Goal: Communication & Community: Answer question/provide support

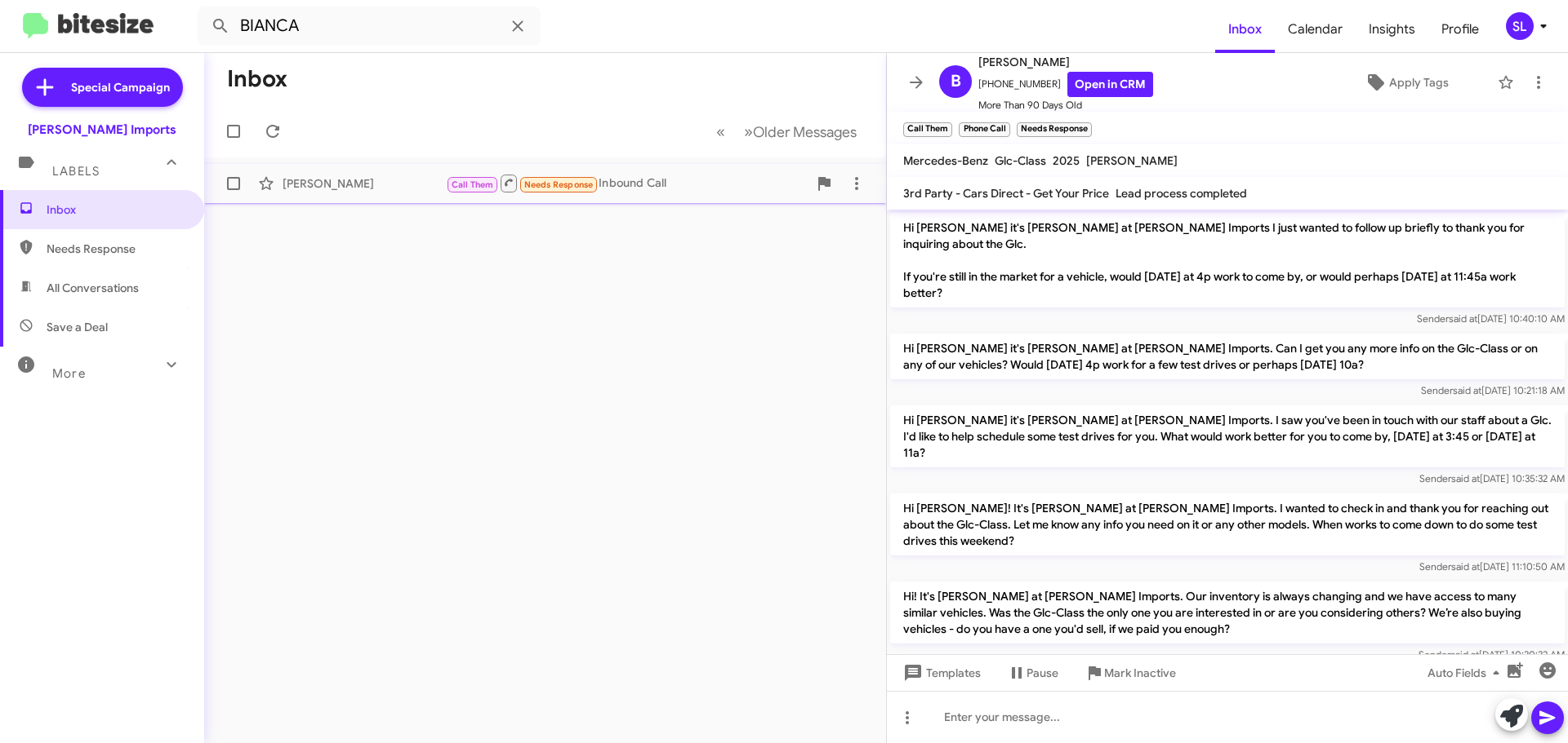
scroll to position [1333, 0]
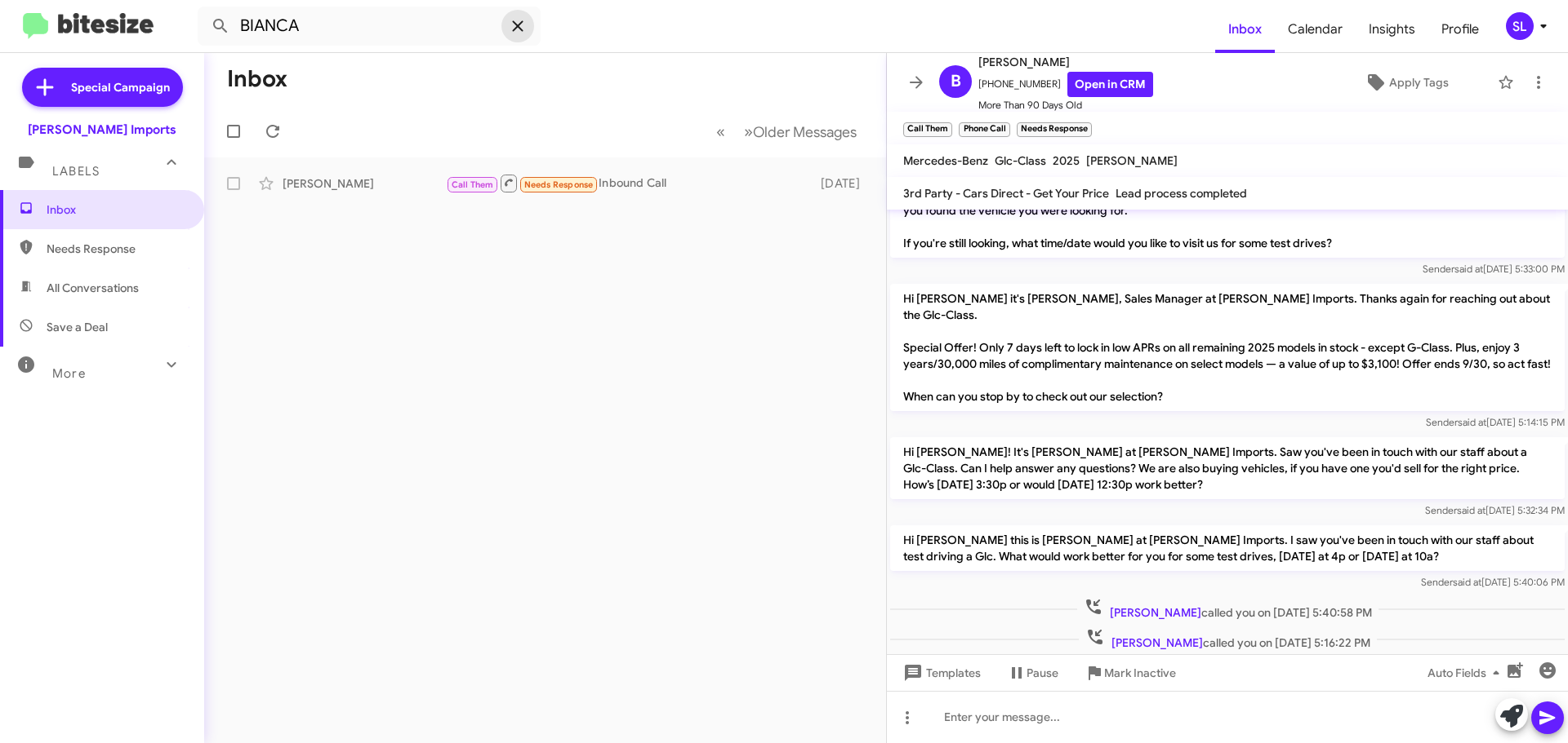
click at [516, 31] on icon at bounding box center [517, 25] width 20 height 20
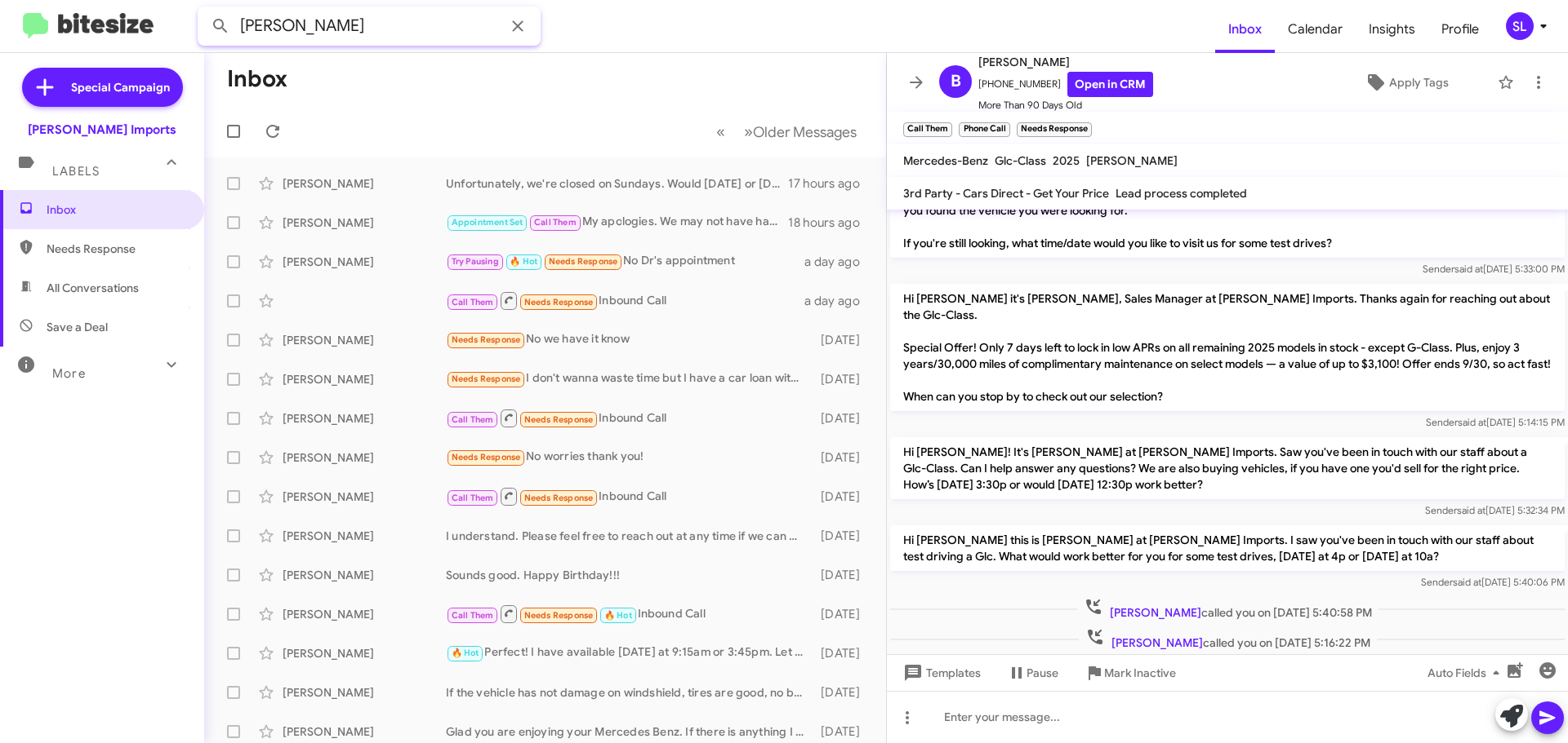
type input "[PERSON_NAME]"
click at [204, 9] on button at bounding box center [220, 25] width 33 height 33
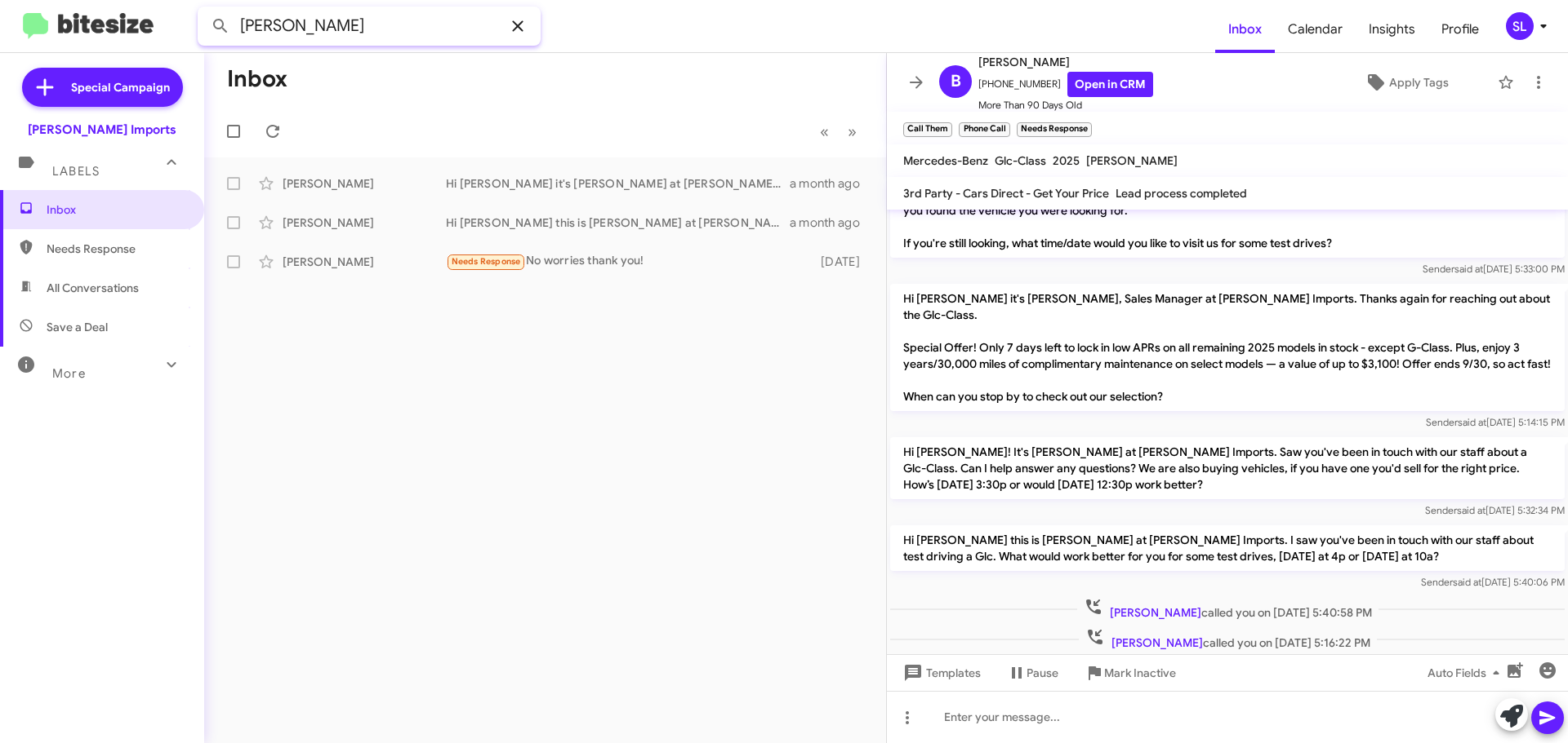
click at [313, 21] on input "[PERSON_NAME]" at bounding box center [369, 26] width 343 height 40
click at [517, 23] on icon at bounding box center [517, 25] width 20 height 20
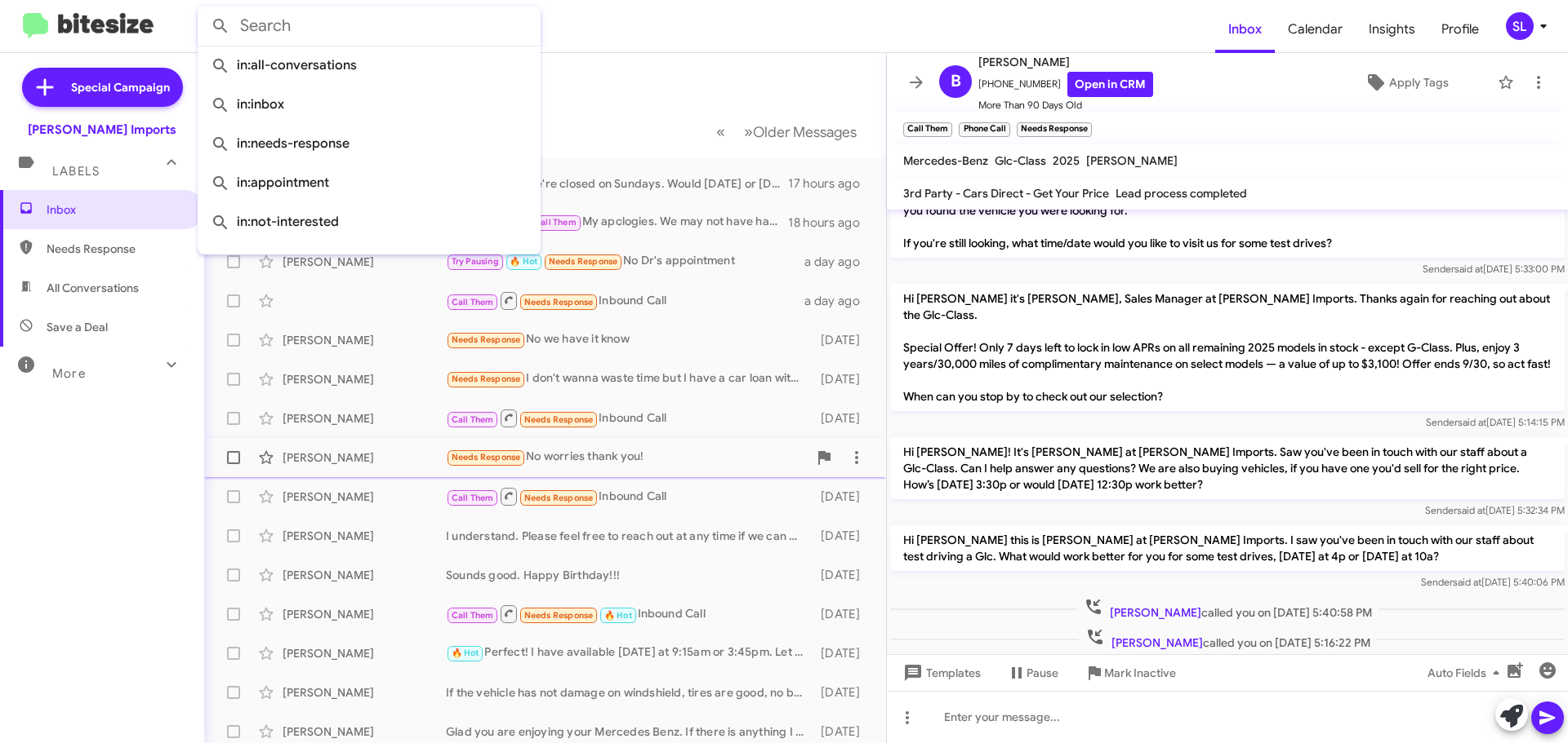
click at [672, 457] on div "Needs Response No worries thank you!" at bounding box center [627, 458] width 362 height 19
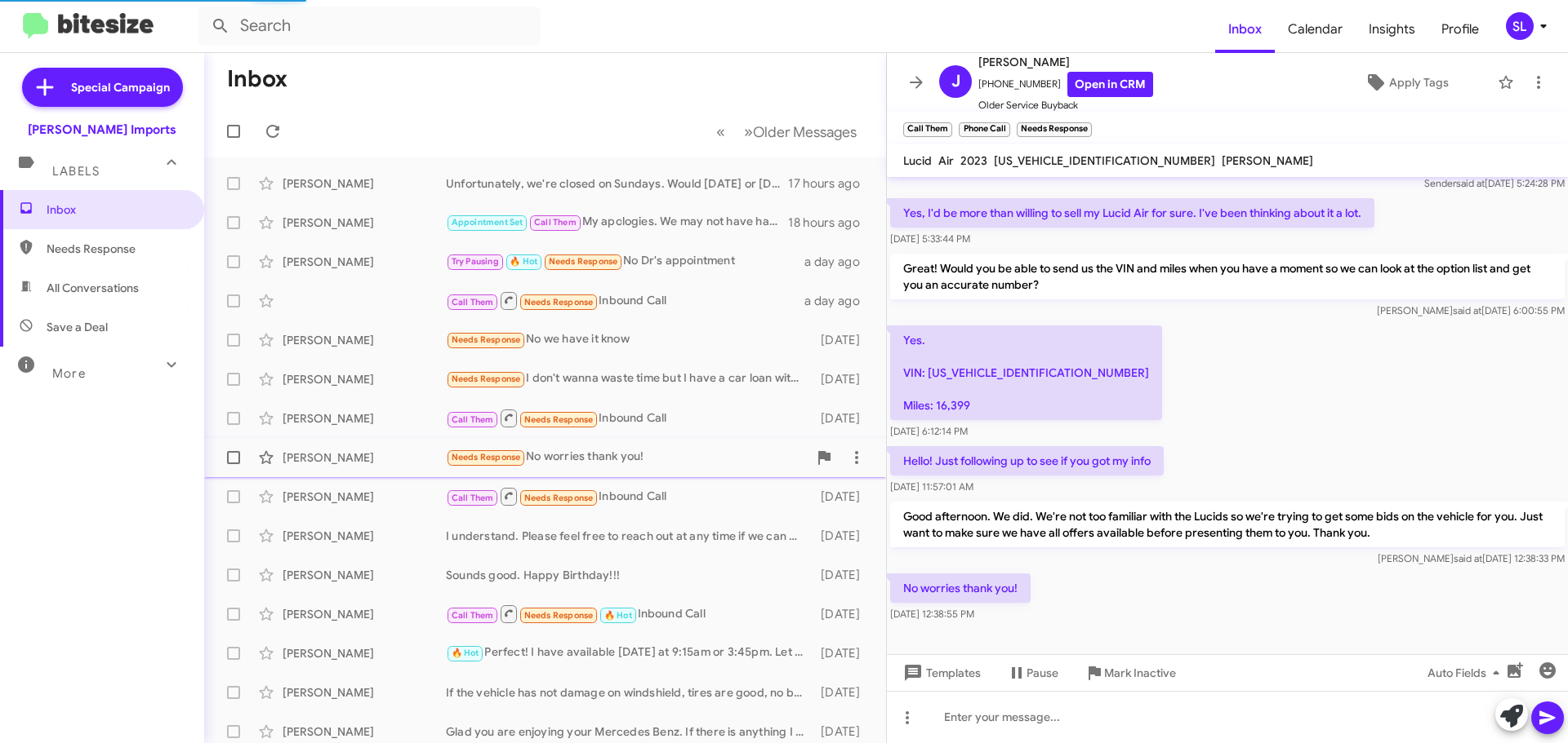
scroll to position [87, 0]
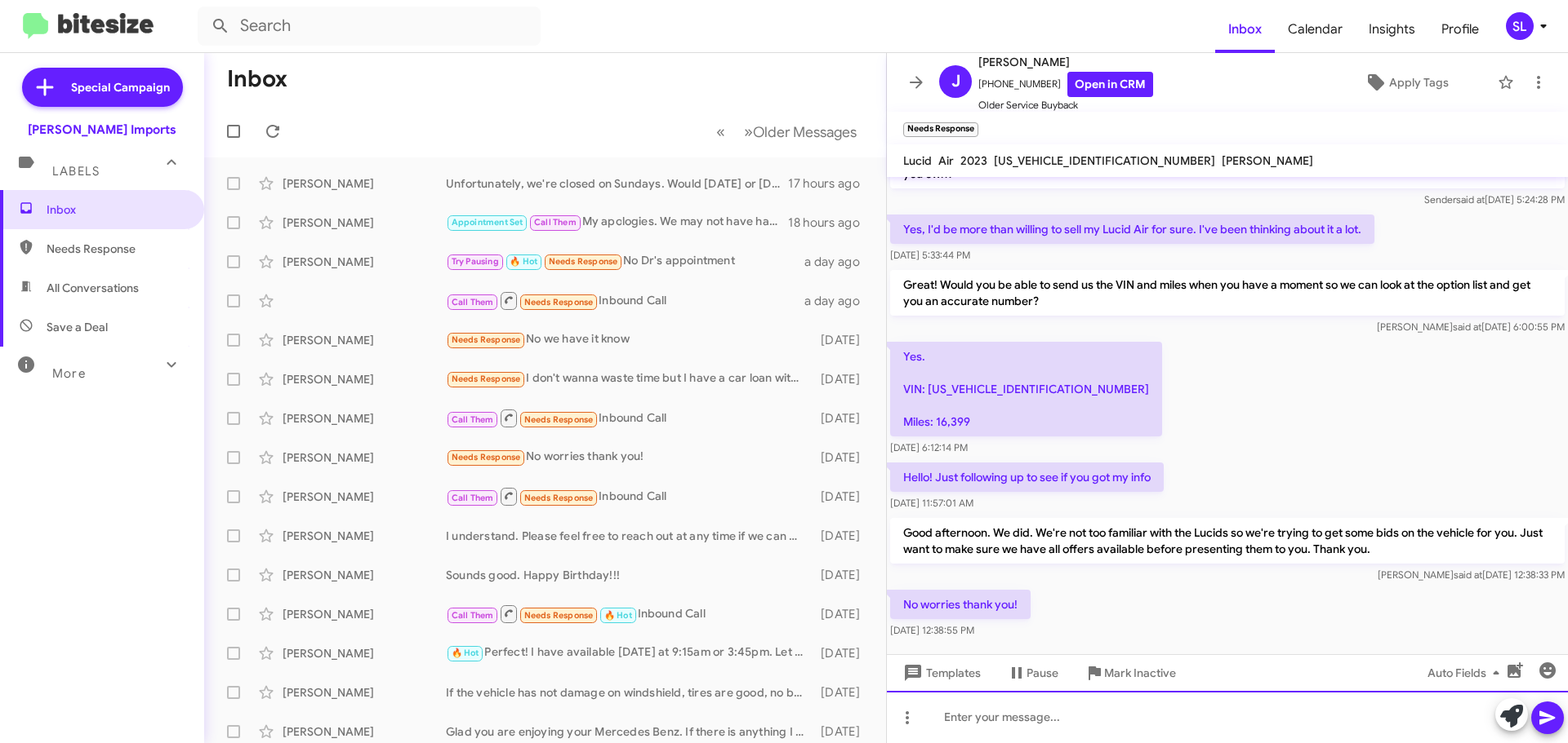
click at [1061, 723] on div at bounding box center [1227, 717] width 681 height 52
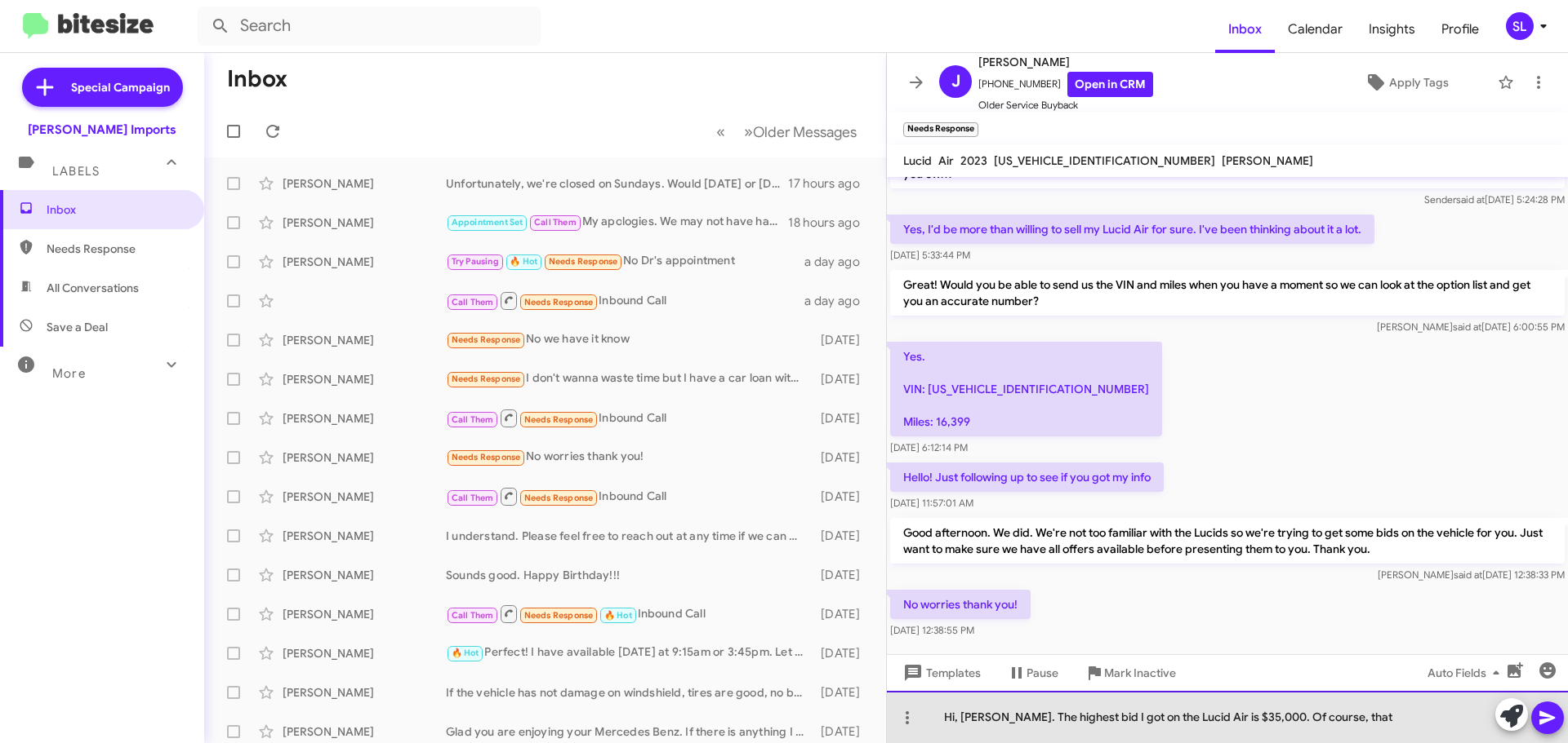
click at [1341, 726] on div "Hi, [PERSON_NAME]. The highest bid I got on the Lucid Air is $35,000. Of course…" at bounding box center [1227, 717] width 681 height 52
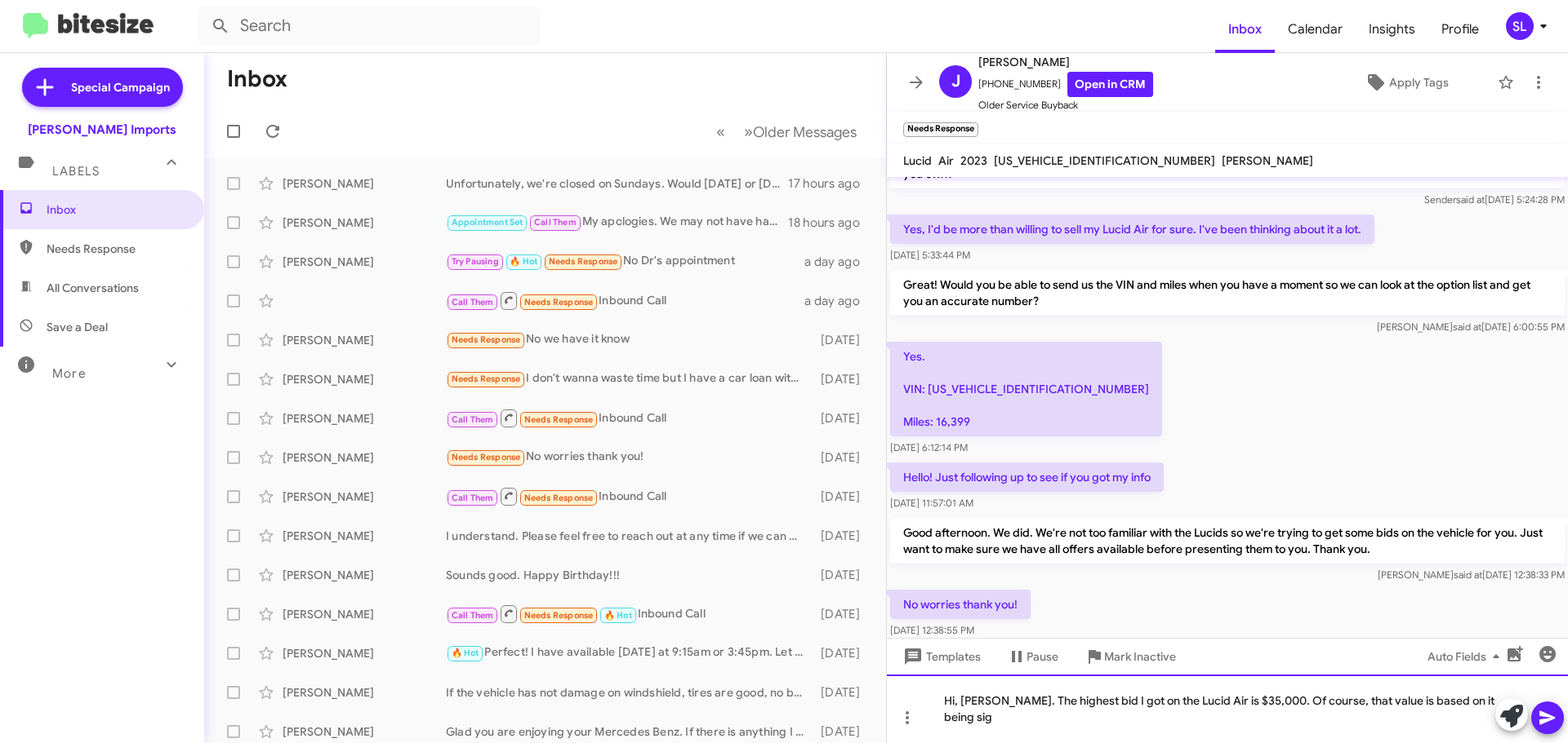
scroll to position [103, 0]
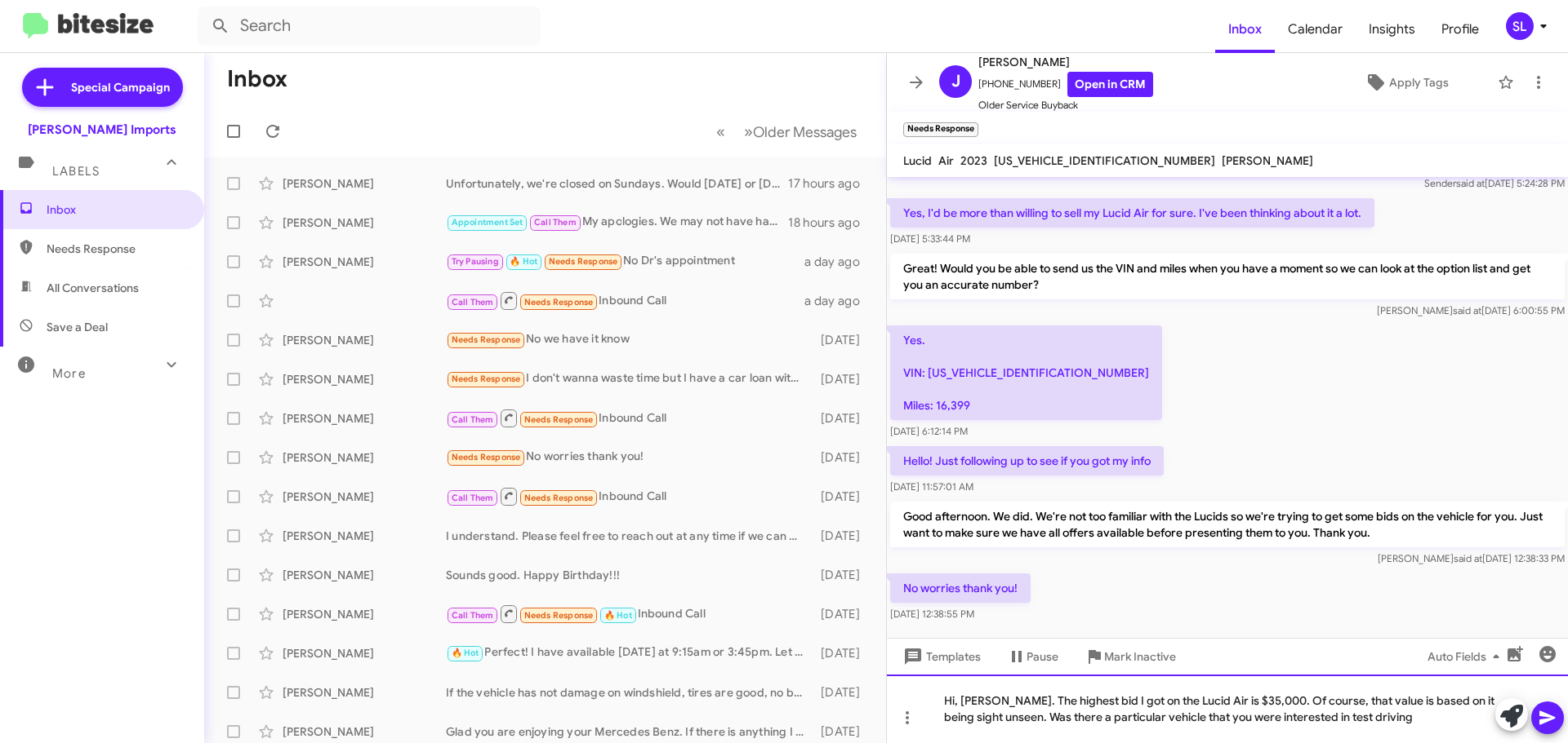
click at [1008, 719] on div "Hi, [PERSON_NAME]. The highest bid I got on the Lucid Air is $35,000. Of course…" at bounding box center [1227, 709] width 681 height 69
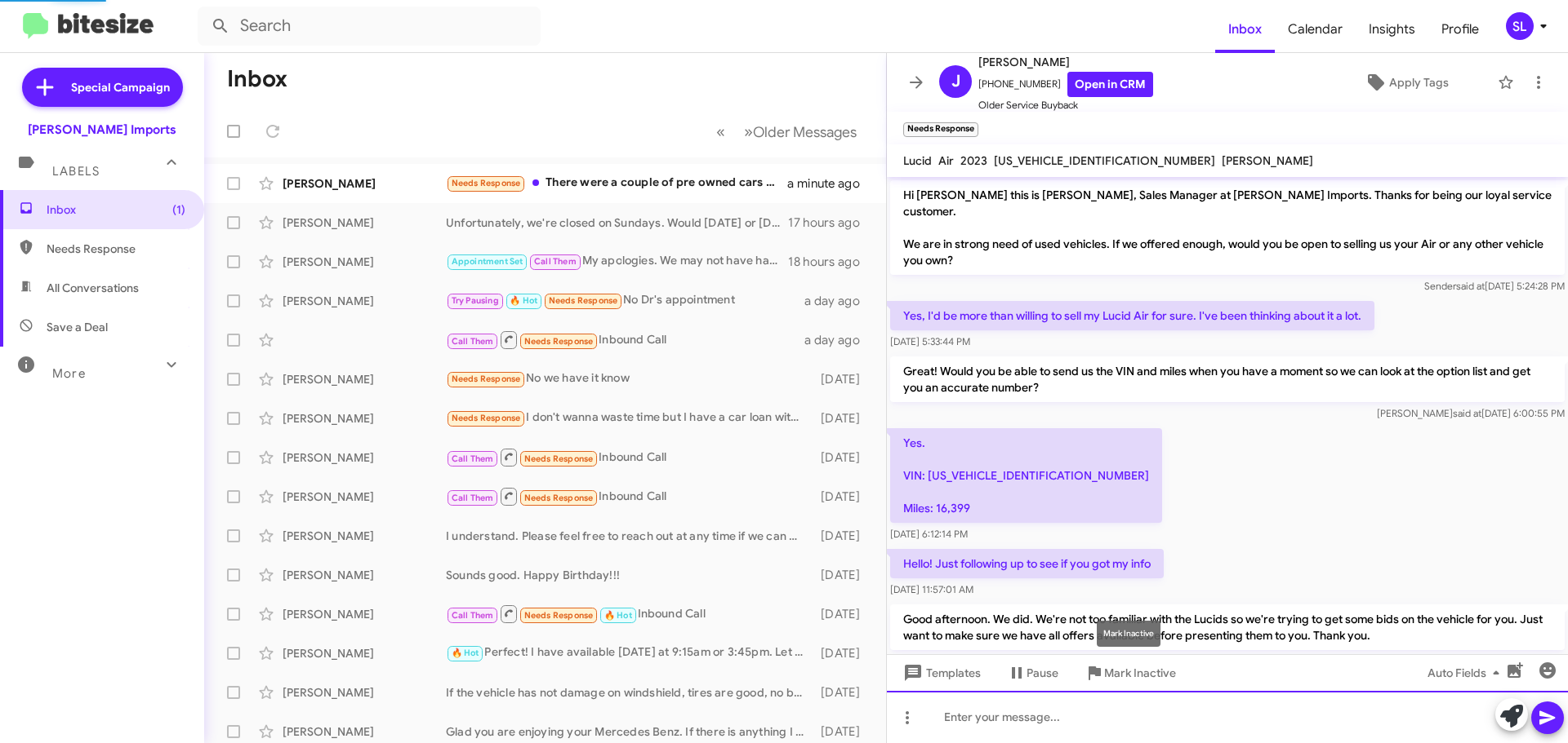
scroll to position [298, 0]
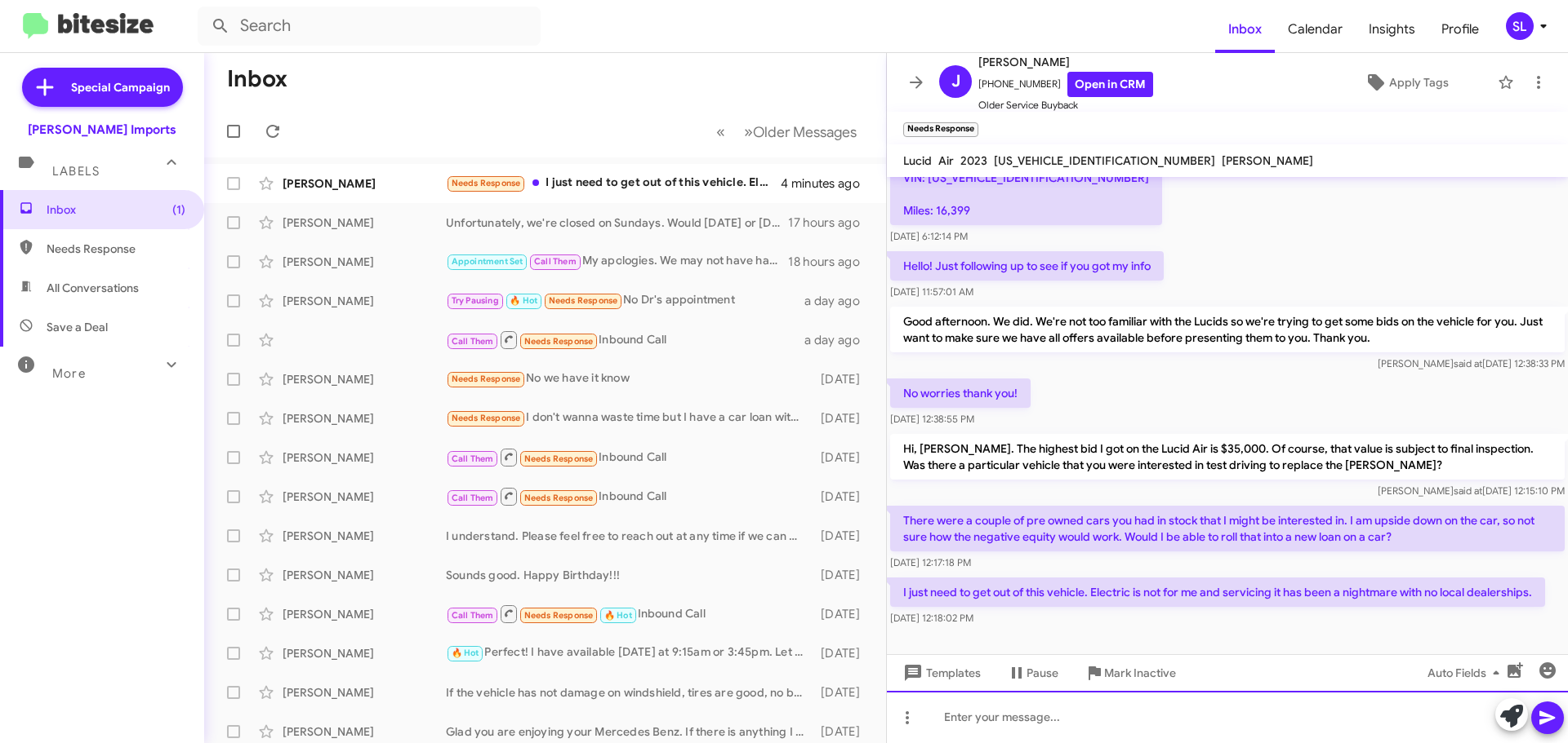
click at [1054, 721] on div at bounding box center [1227, 717] width 681 height 52
click at [1388, 726] on div "Absolutely. Depending on the vehicle you select, we can hide some of the negati…" at bounding box center [1227, 717] width 681 height 52
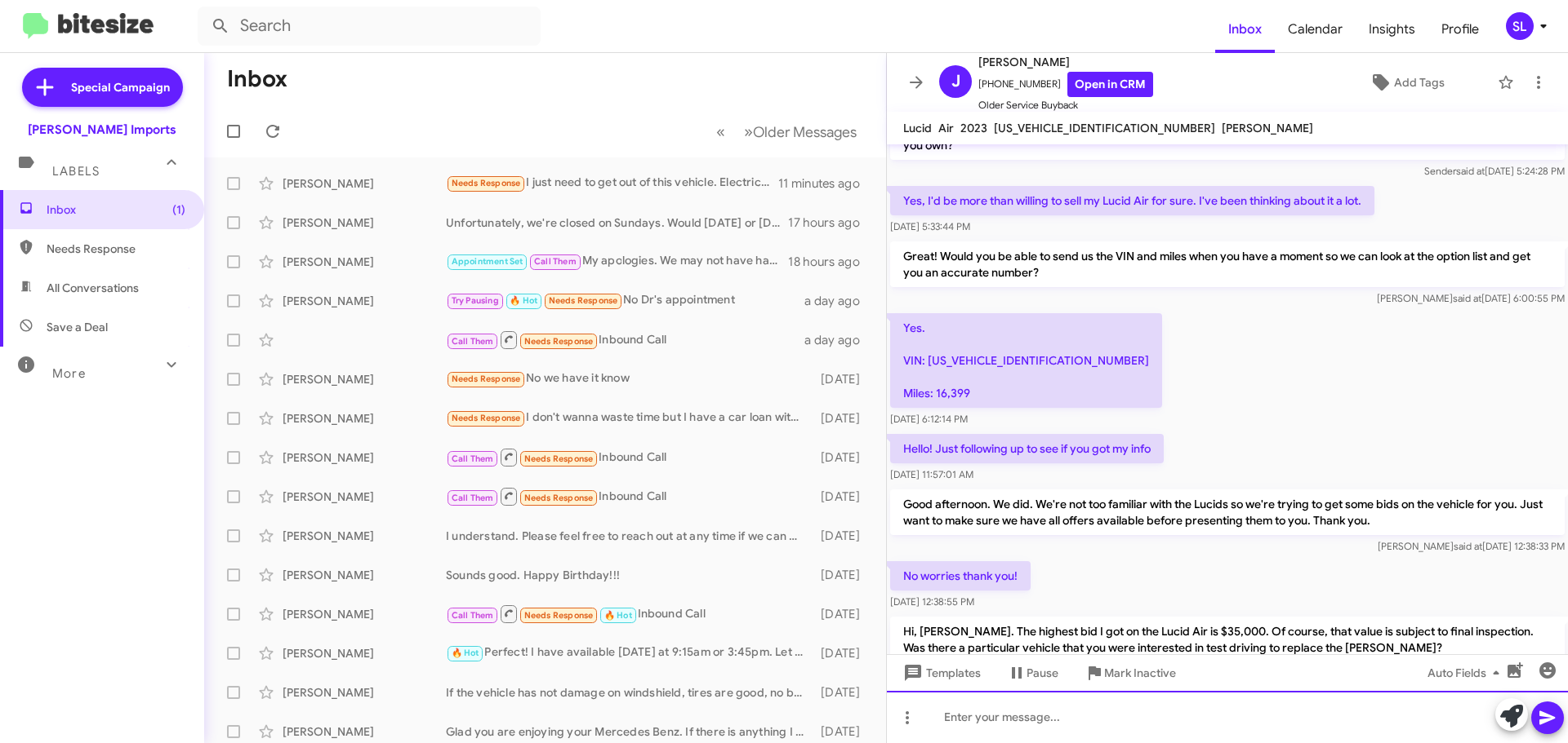
scroll to position [341, 0]
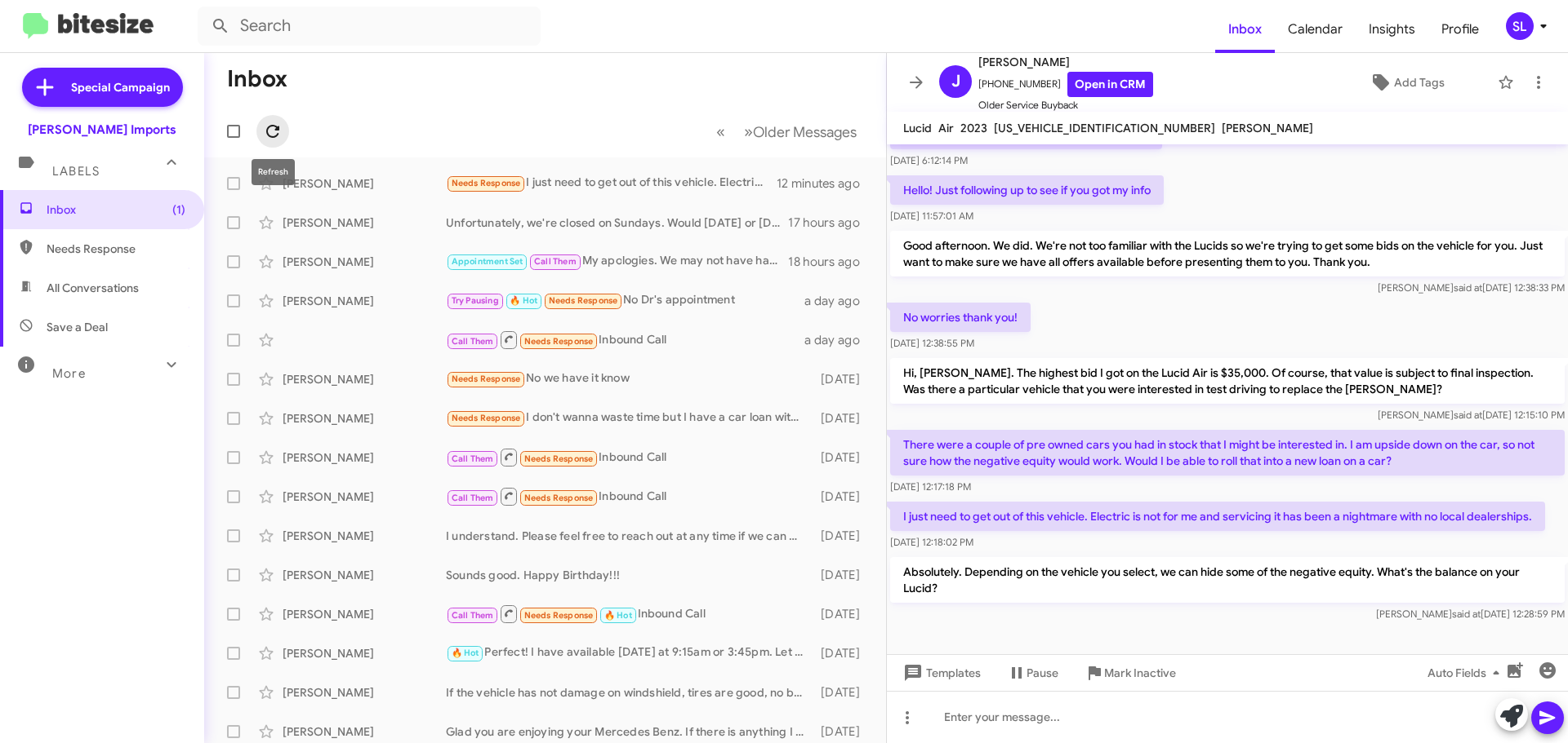
click at [273, 139] on icon at bounding box center [272, 131] width 20 height 20
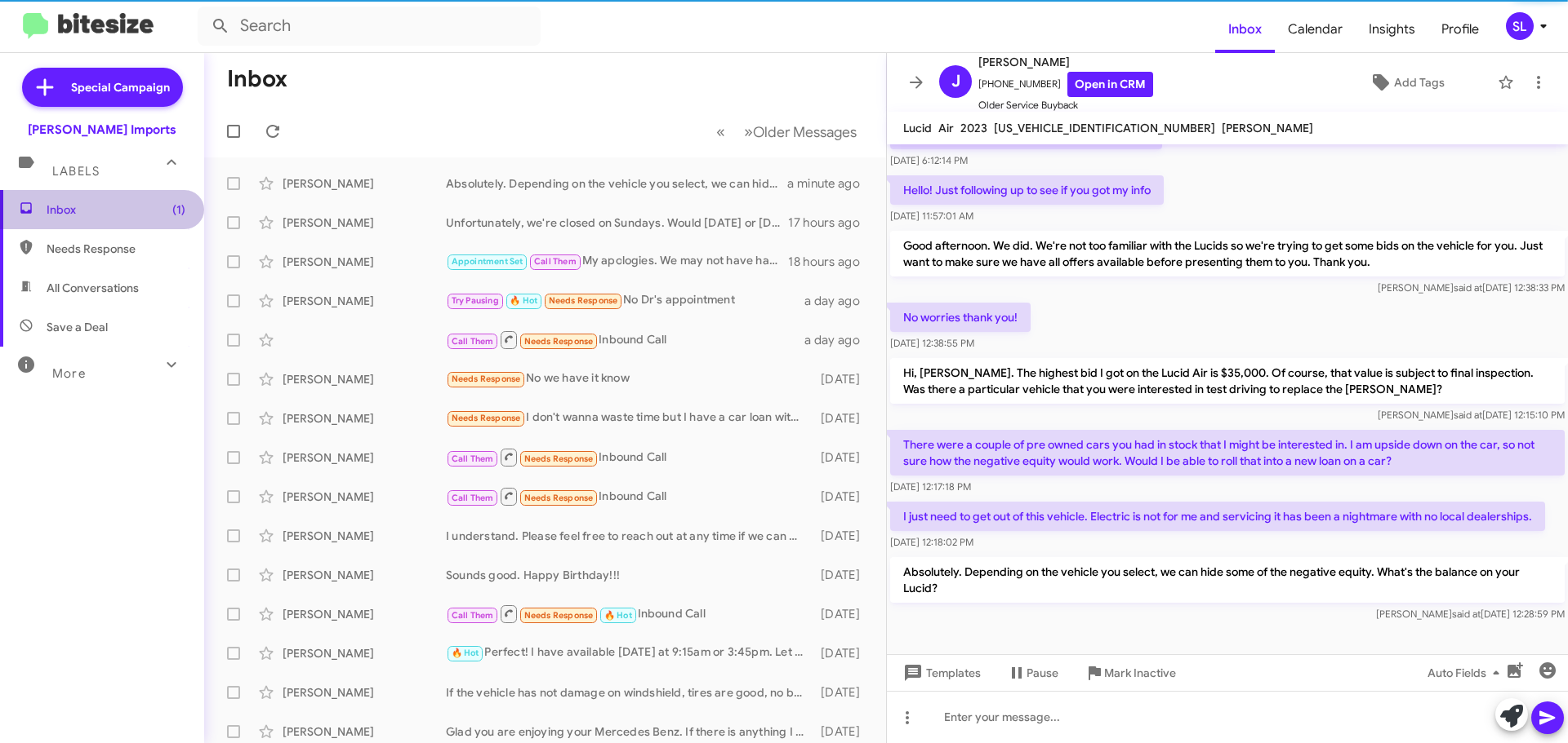
click at [106, 203] on span "Inbox (1)" at bounding box center [115, 209] width 139 height 16
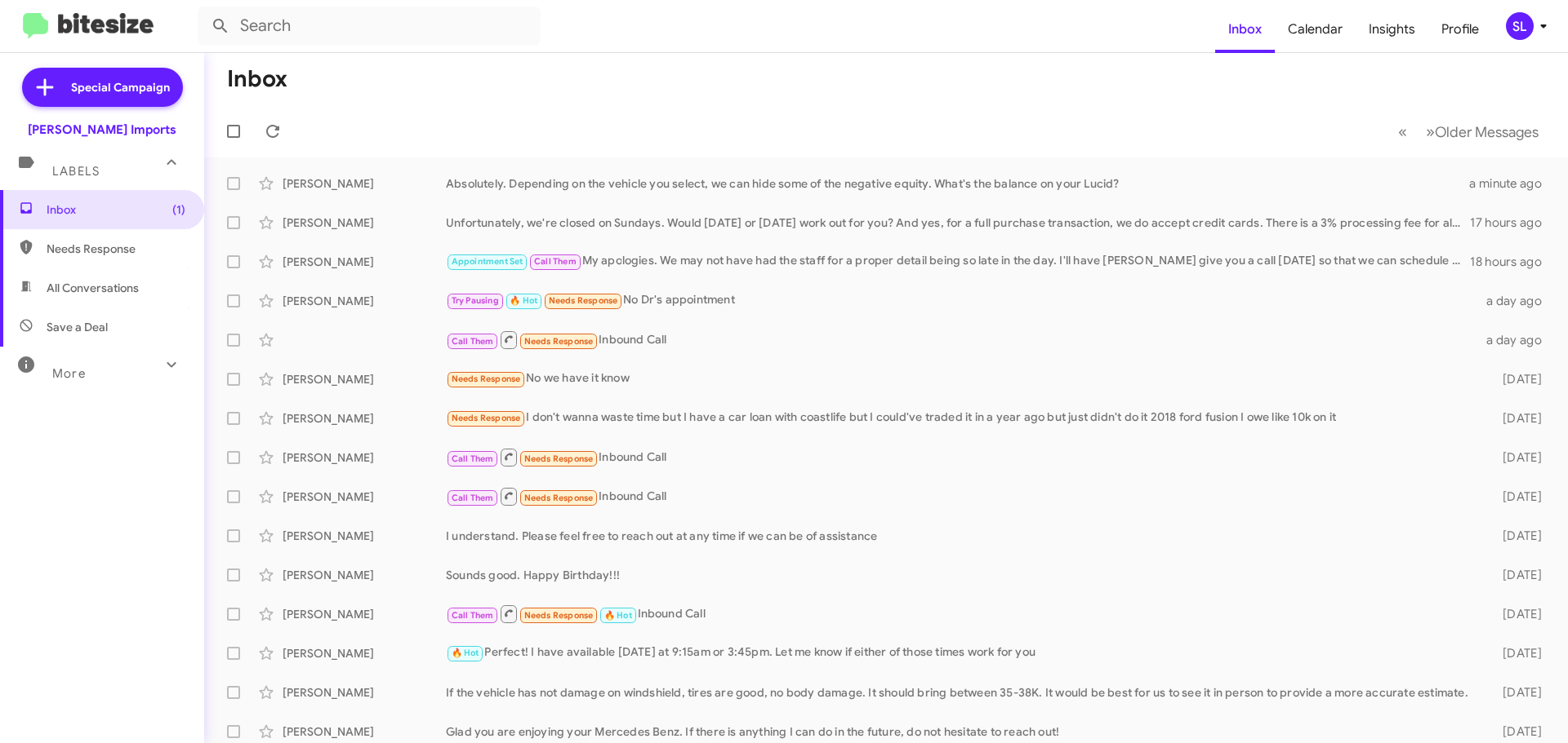
click at [52, 248] on span "Needs Response" at bounding box center [115, 249] width 139 height 16
type input "in:needs-response"
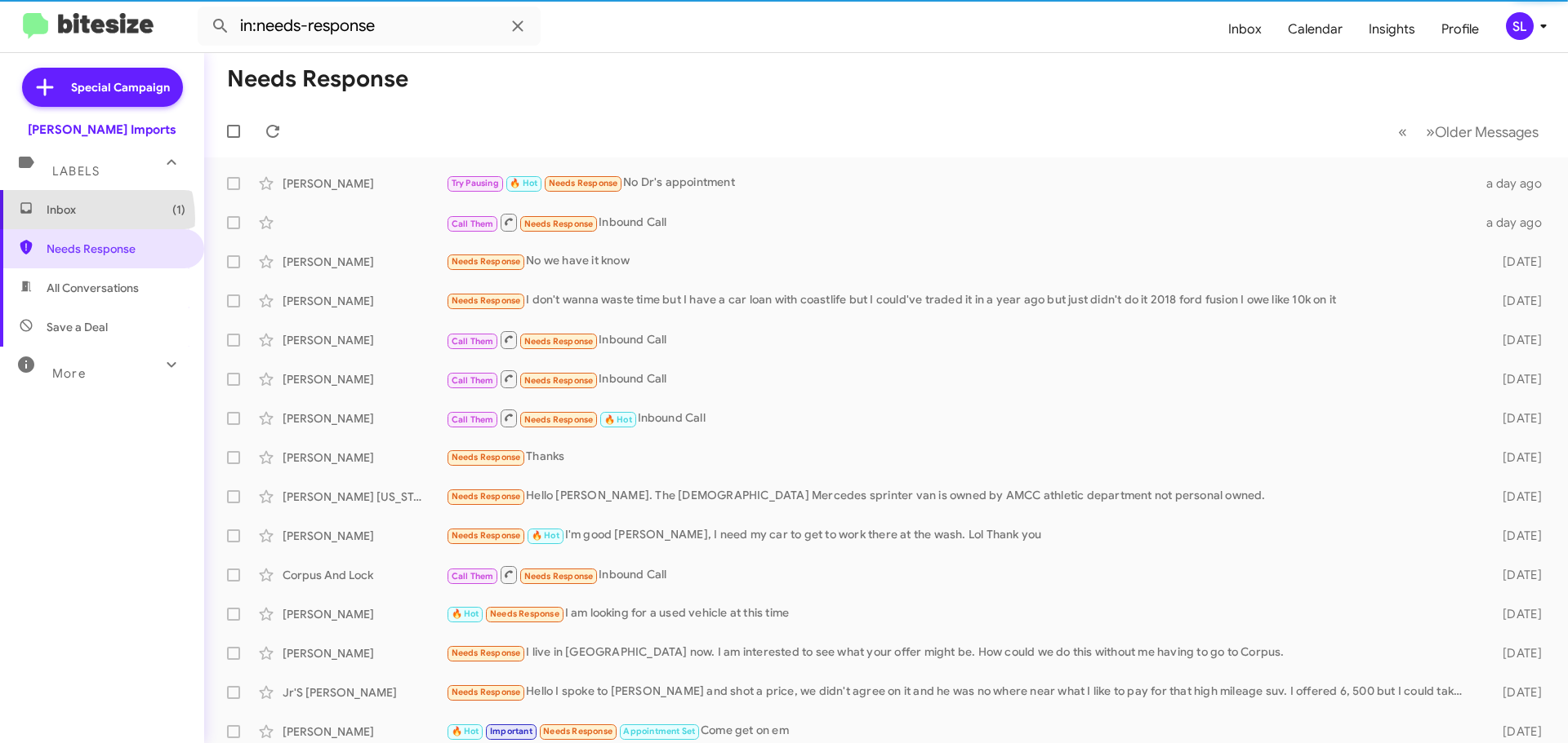
click at [76, 218] on span "Inbox (1)" at bounding box center [102, 210] width 204 height 40
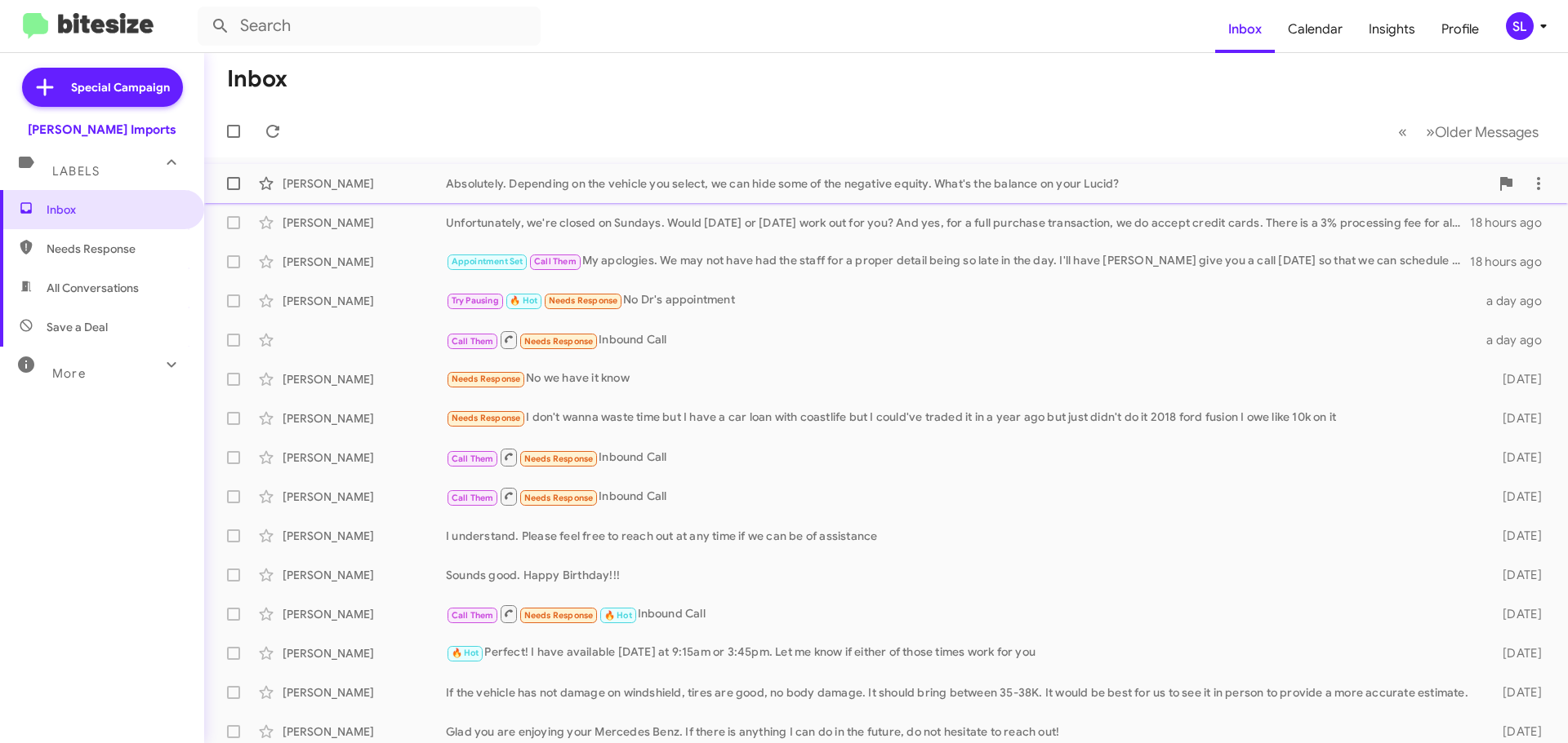
click at [578, 189] on div "Absolutely. Depending on the vehicle you select, we can hide some of the negati…" at bounding box center [967, 183] width 1043 height 16
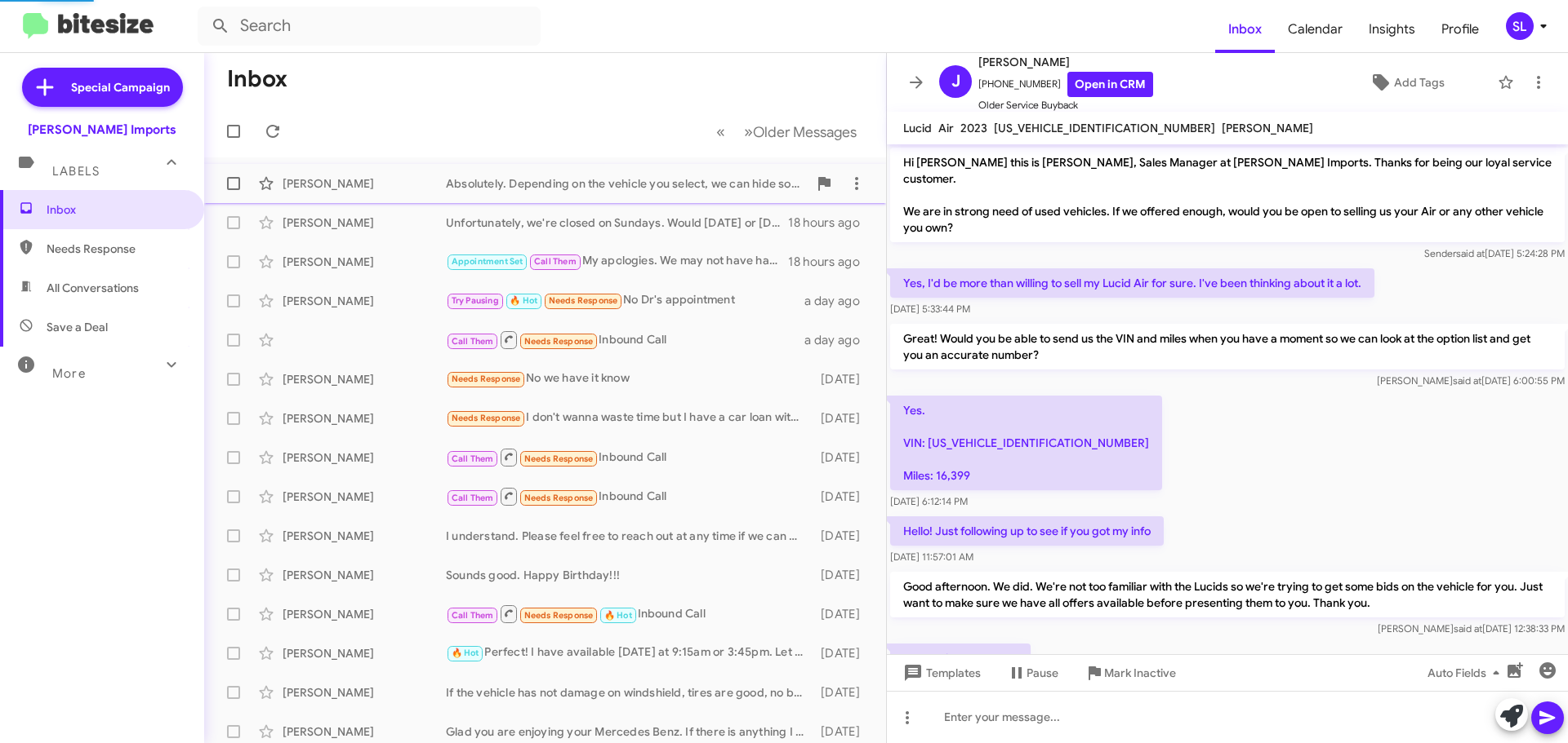
scroll to position [341, 0]
